Goal: Find specific page/section: Find specific page/section

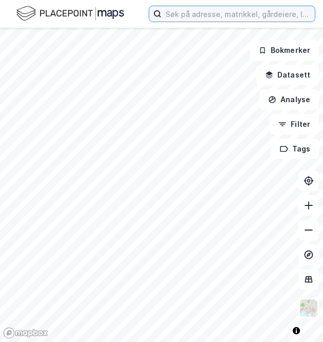
click at [163, 13] on input at bounding box center [238, 13] width 153 height 15
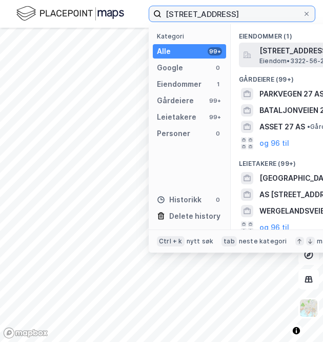
type input "[STREET_ADDRESS]"
